Goal: Task Accomplishment & Management: Manage account settings

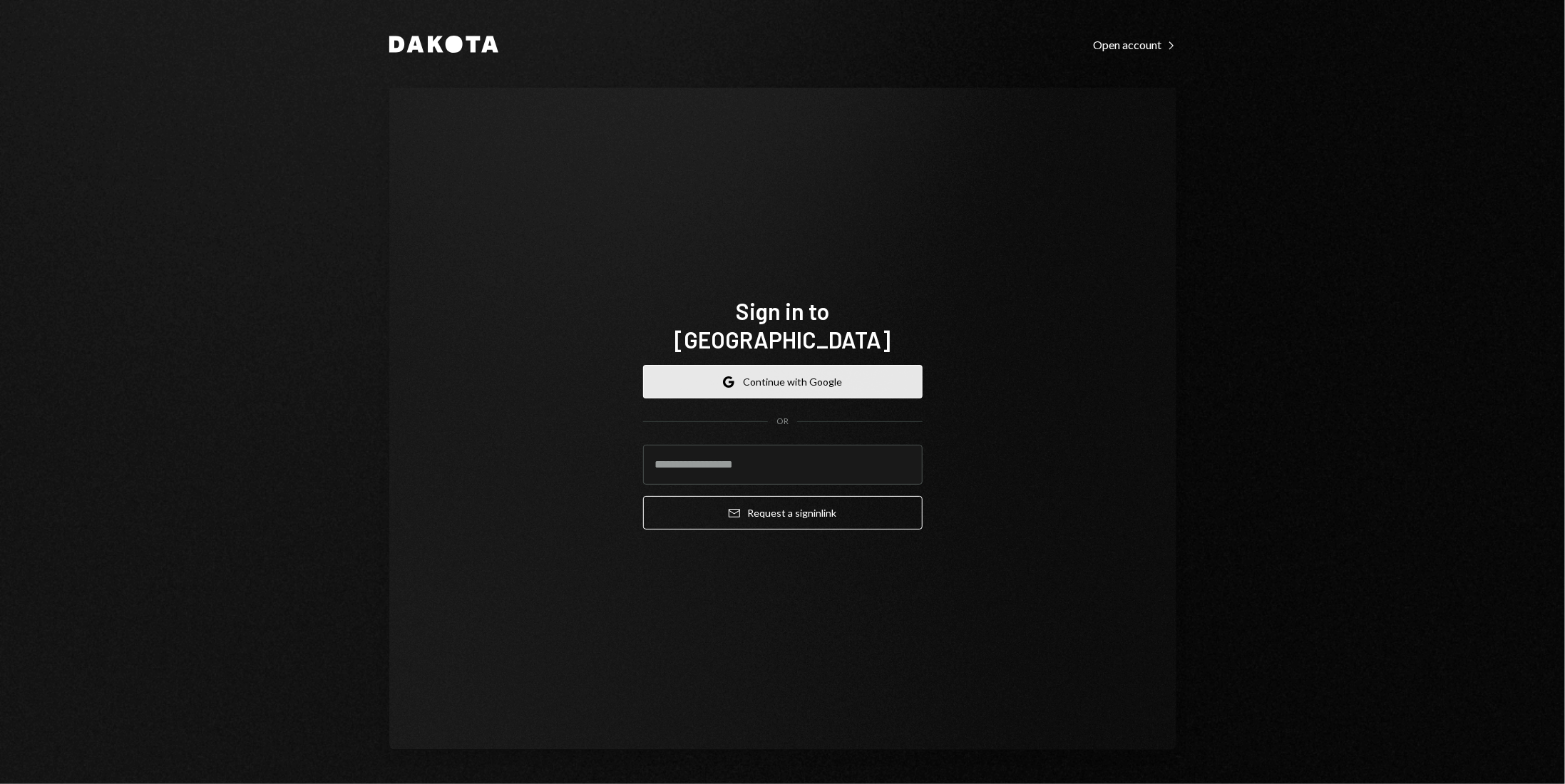
click at [831, 365] on button "Google Continue with Google" at bounding box center [782, 382] width 279 height 34
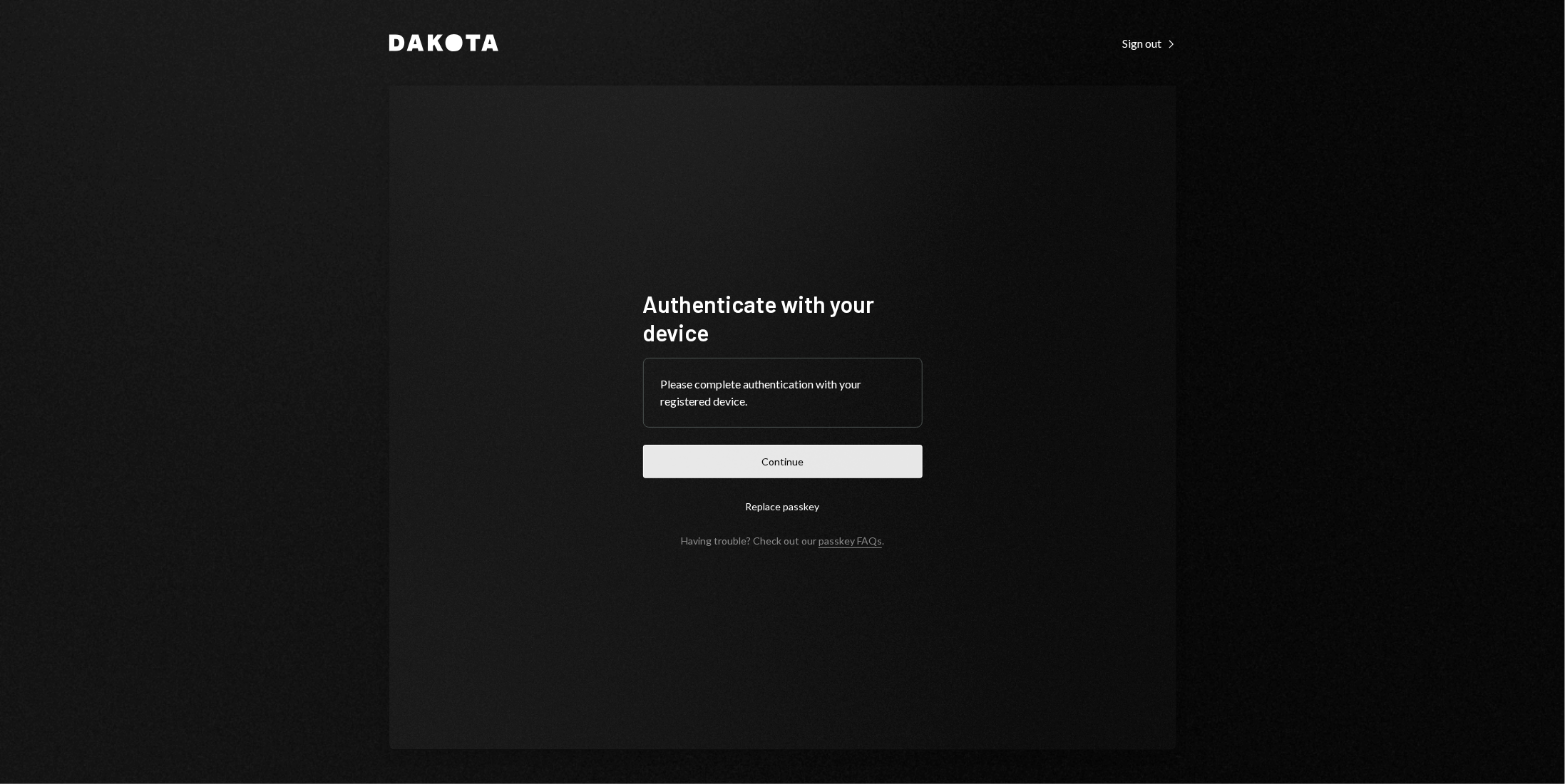
click at [850, 458] on button "Continue" at bounding box center [782, 462] width 279 height 34
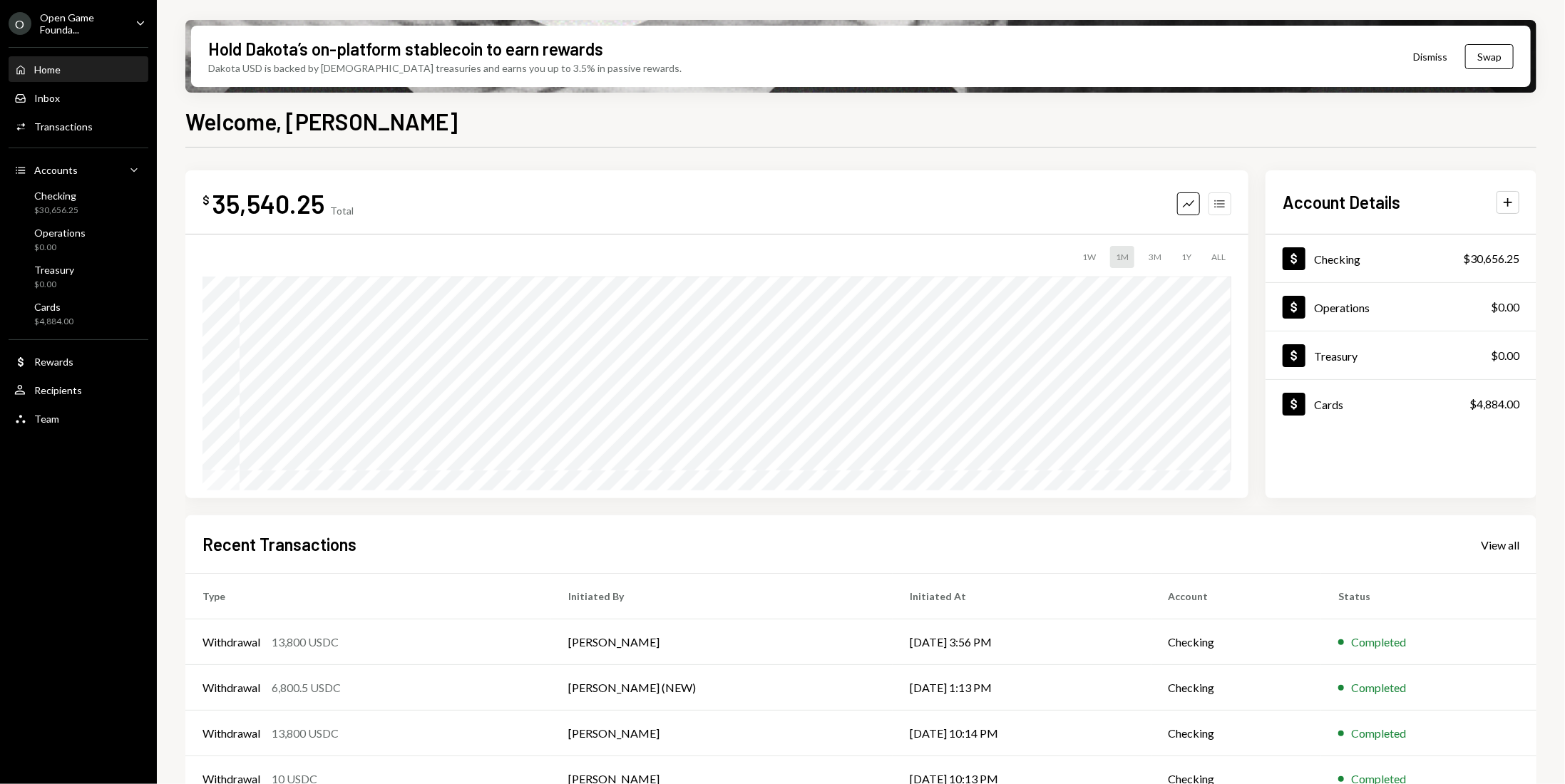
click at [1218, 206] on icon "button" at bounding box center [1219, 203] width 10 height 7
click at [1218, 203] on icon "button" at bounding box center [1219, 203] width 10 height 7
click at [1493, 539] on div "View all" at bounding box center [1500, 545] width 38 height 14
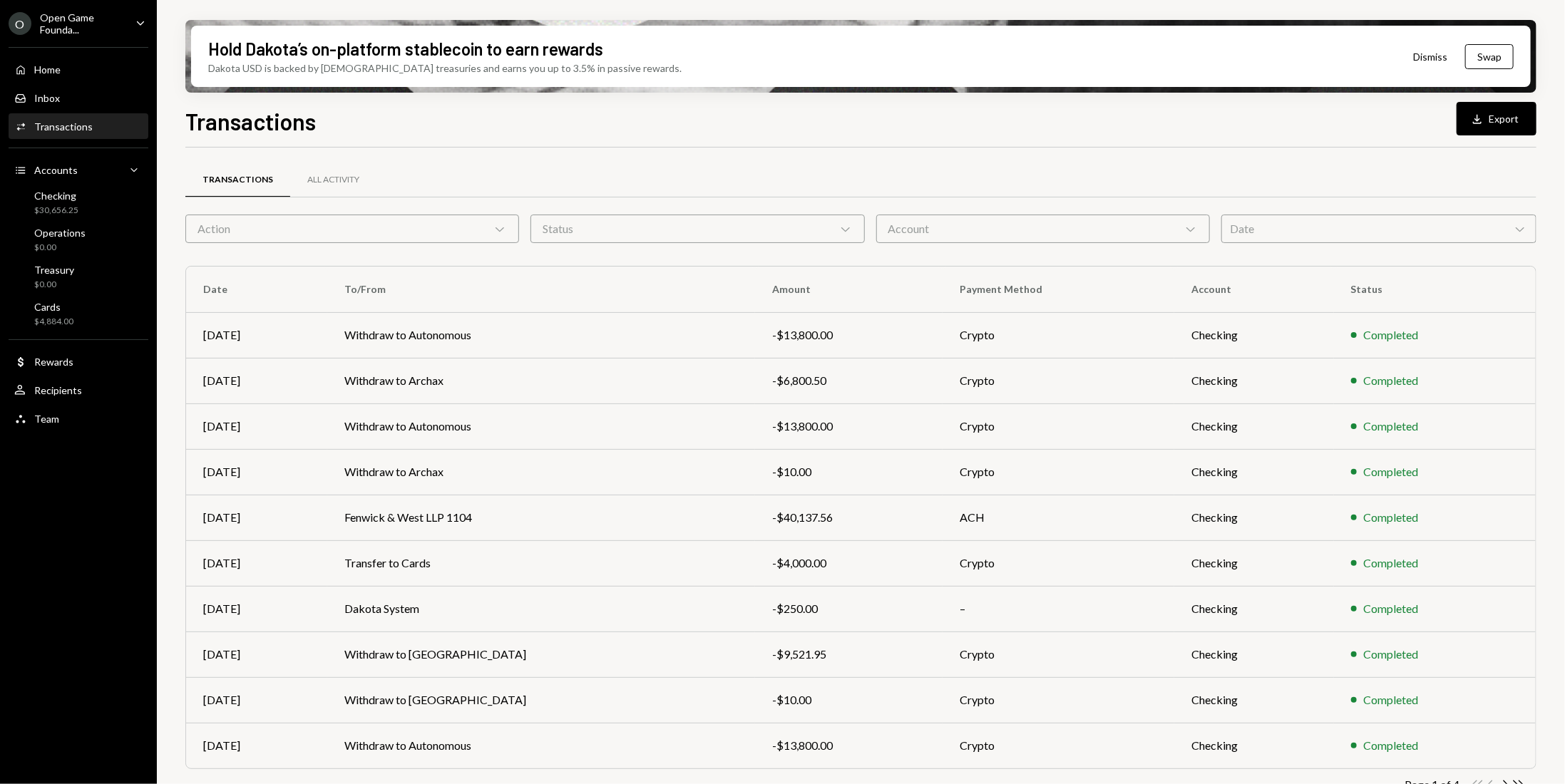
click at [1262, 231] on div "Date Chevron Down" at bounding box center [1379, 229] width 316 height 29
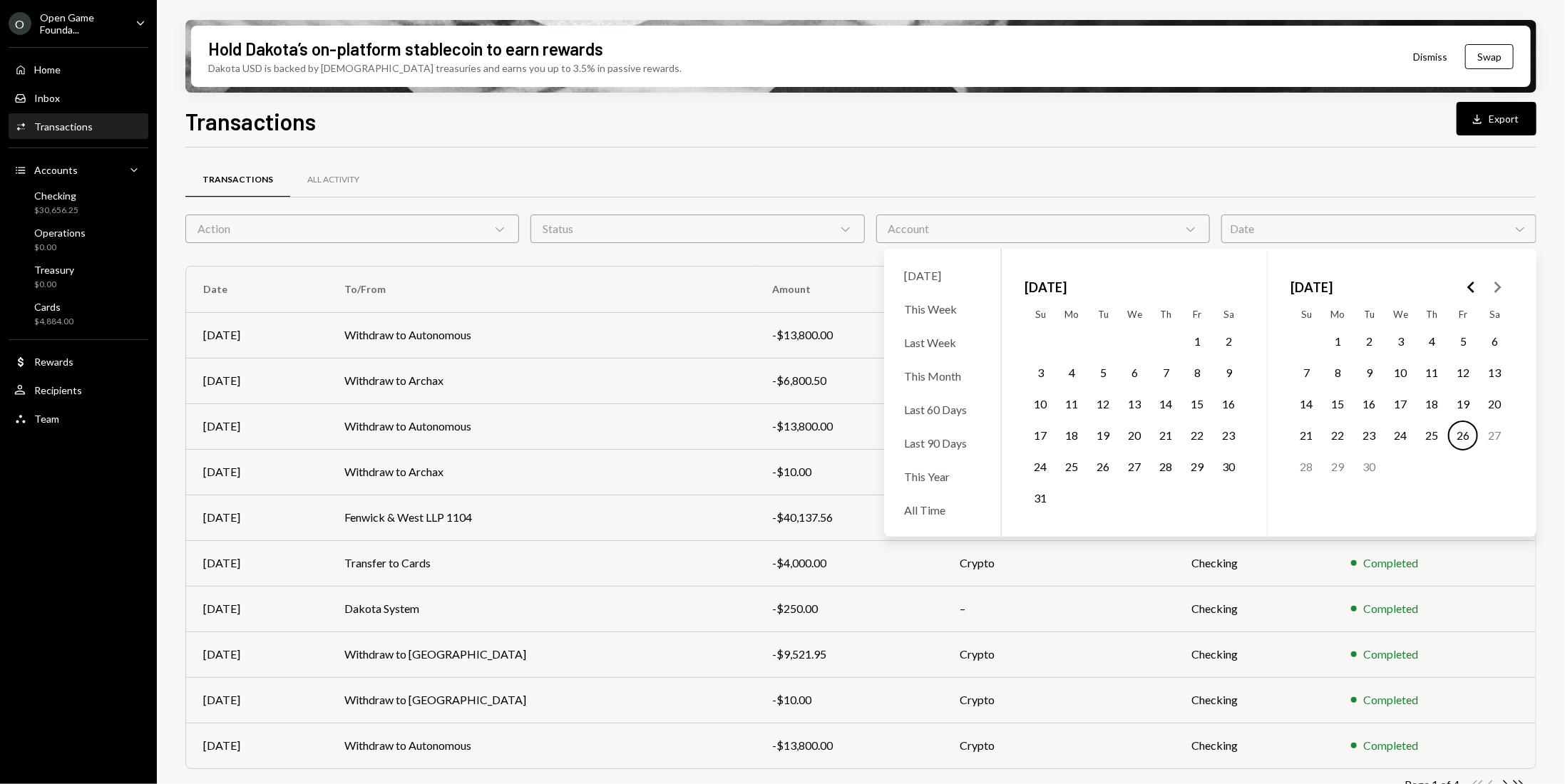
click at [1470, 290] on icon "Go to the Previous Month" at bounding box center [1472, 287] width 17 height 17
click at [1475, 281] on icon "Go to the Previous Month" at bounding box center [1472, 287] width 17 height 17
click at [1503, 285] on icon "Go to the Next Month" at bounding box center [1497, 287] width 17 height 17
click at [1431, 339] on button "1" at bounding box center [1431, 342] width 30 height 30
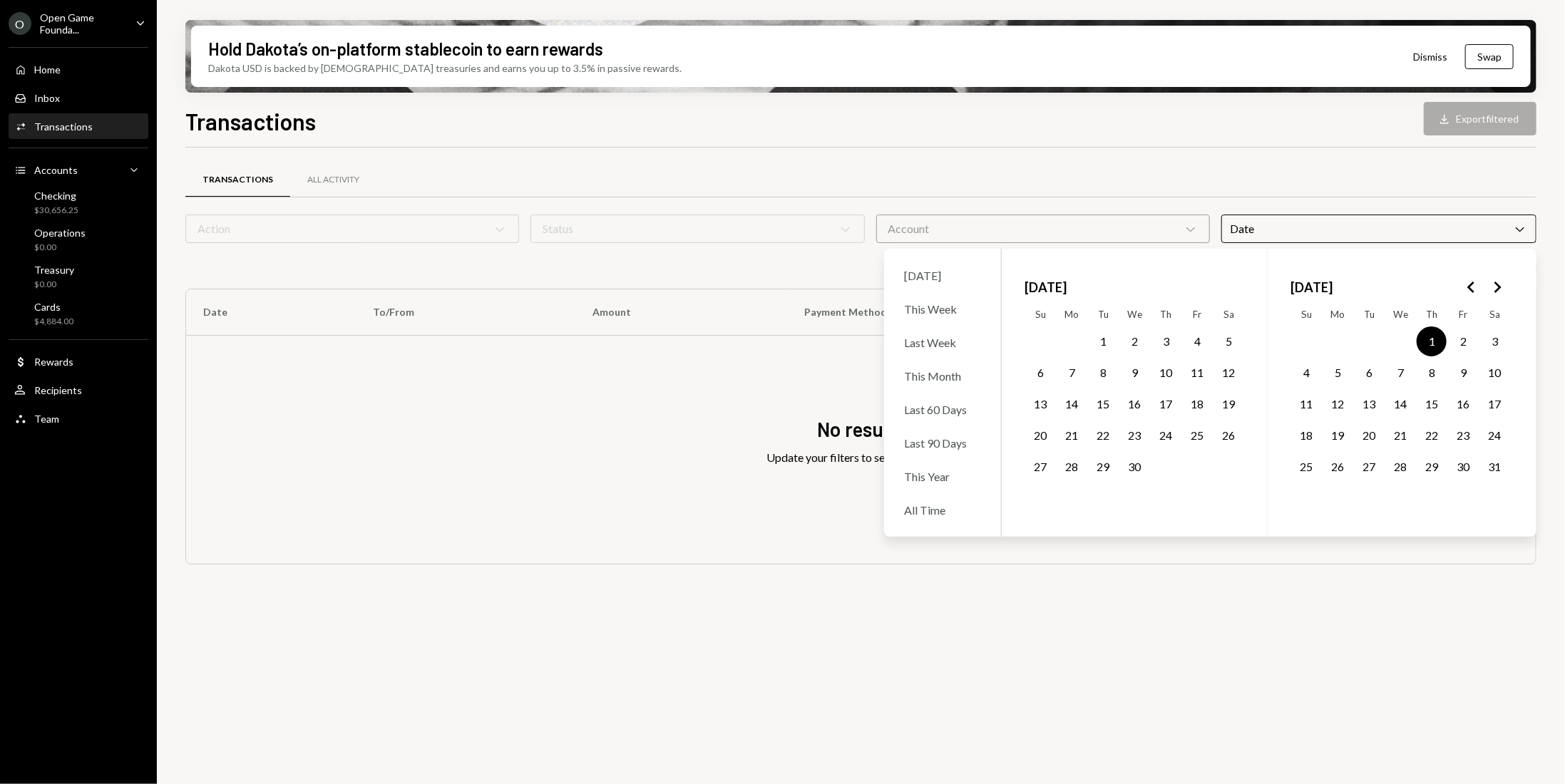
click at [1499, 287] on polygon "Go to the Next Month" at bounding box center [1499, 287] width 7 height 11
click at [1457, 439] on button "26" at bounding box center [1463, 436] width 30 height 30
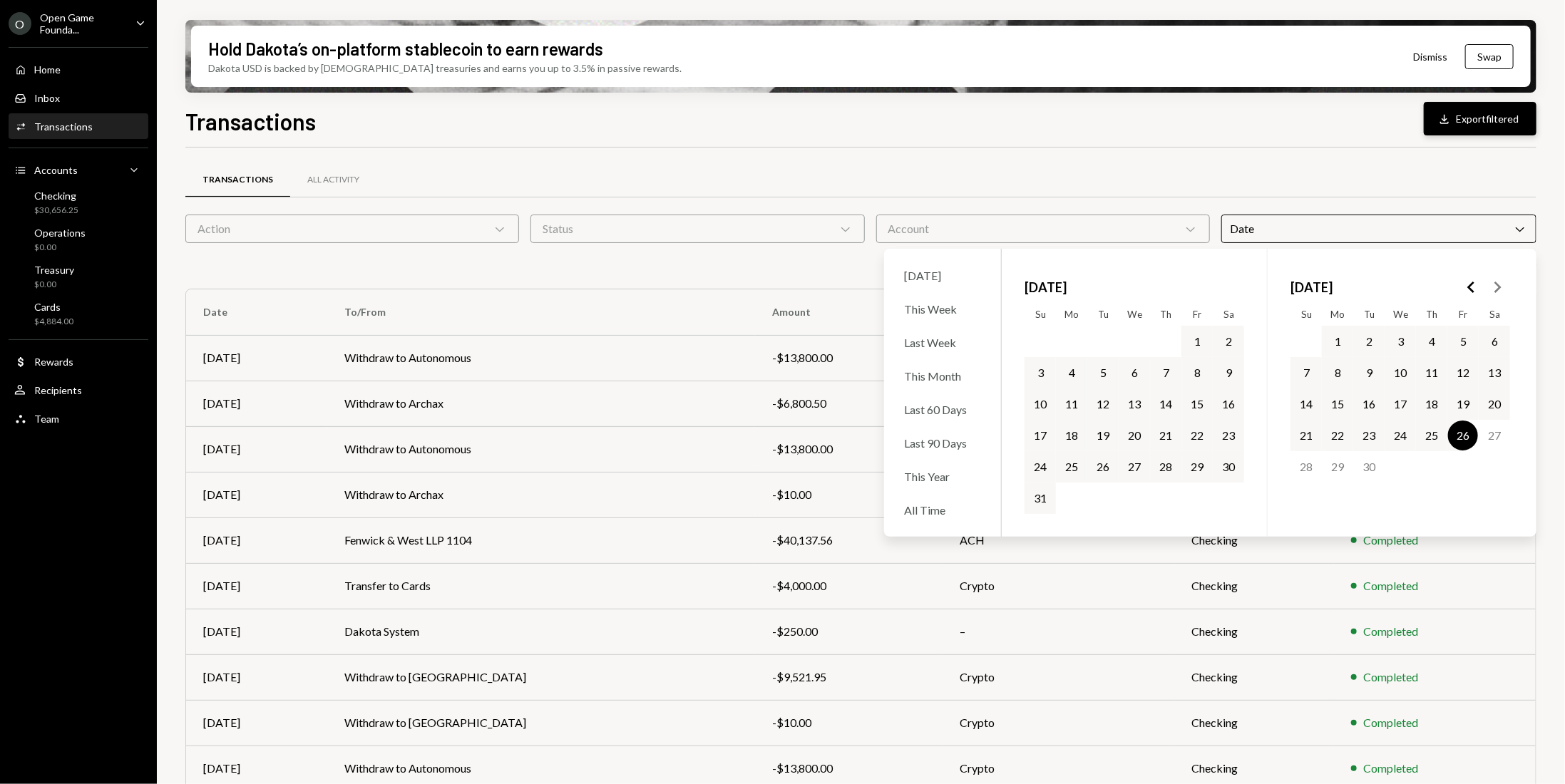
click at [1448, 119] on icon "Download" at bounding box center [1445, 119] width 14 height 14
